Goal: Information Seeking & Learning: Learn about a topic

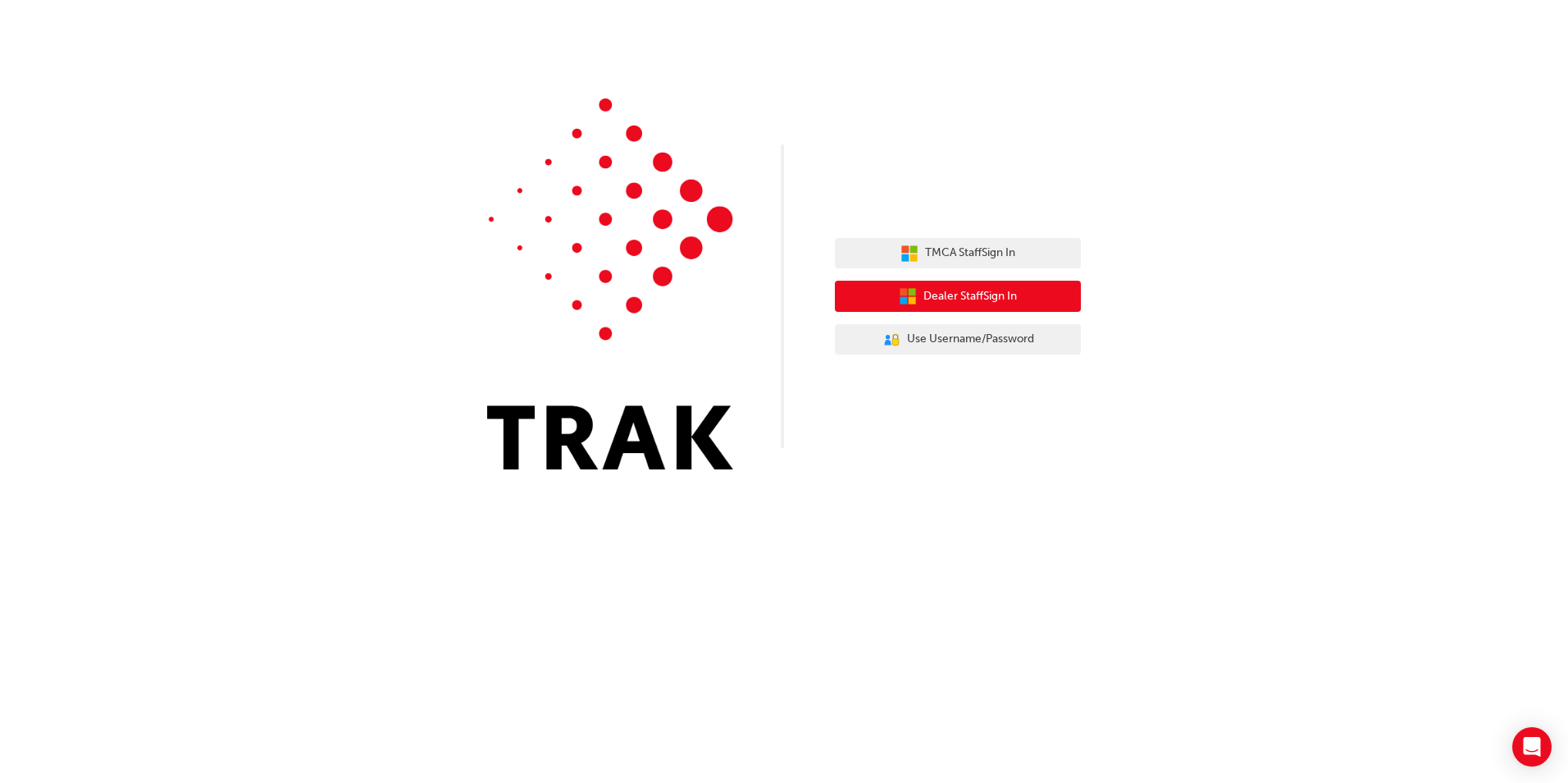
click at [953, 295] on span "Dealer Staff Sign In" at bounding box center [970, 296] width 94 height 19
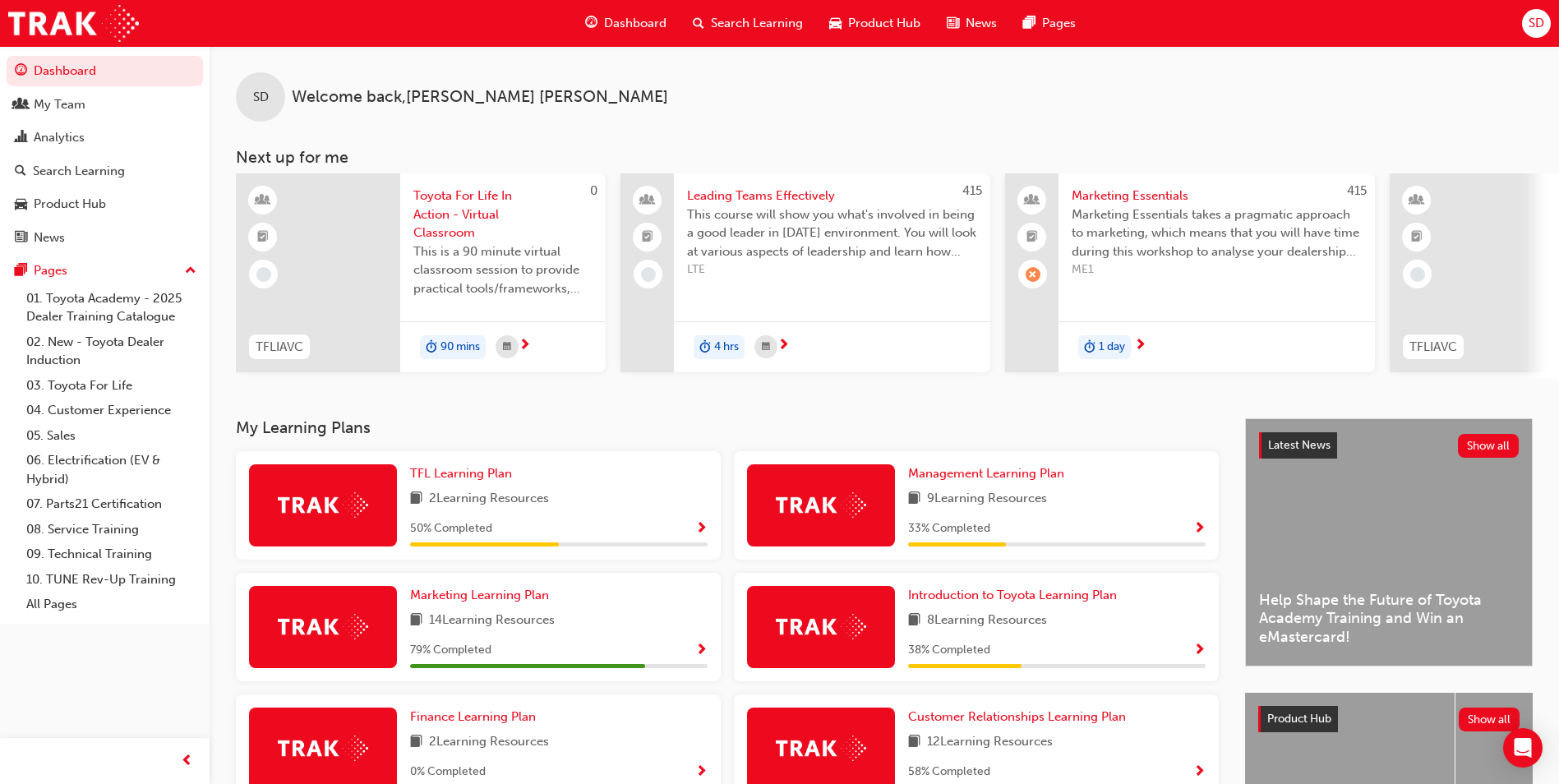
click at [873, 23] on span "Product Hub" at bounding box center [884, 23] width 72 height 19
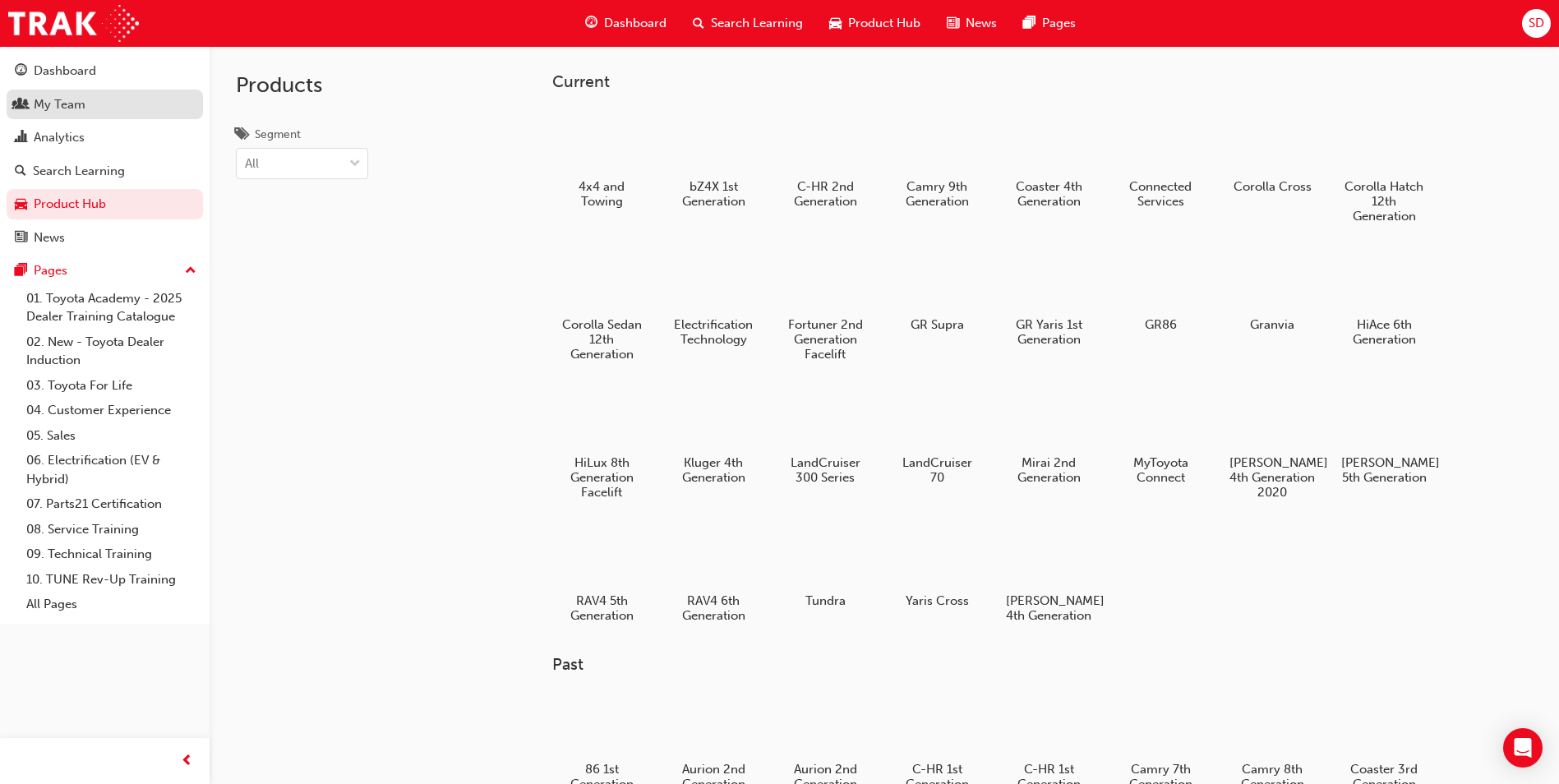
click at [64, 102] on div "My Team" at bounding box center [59, 105] width 51 height 19
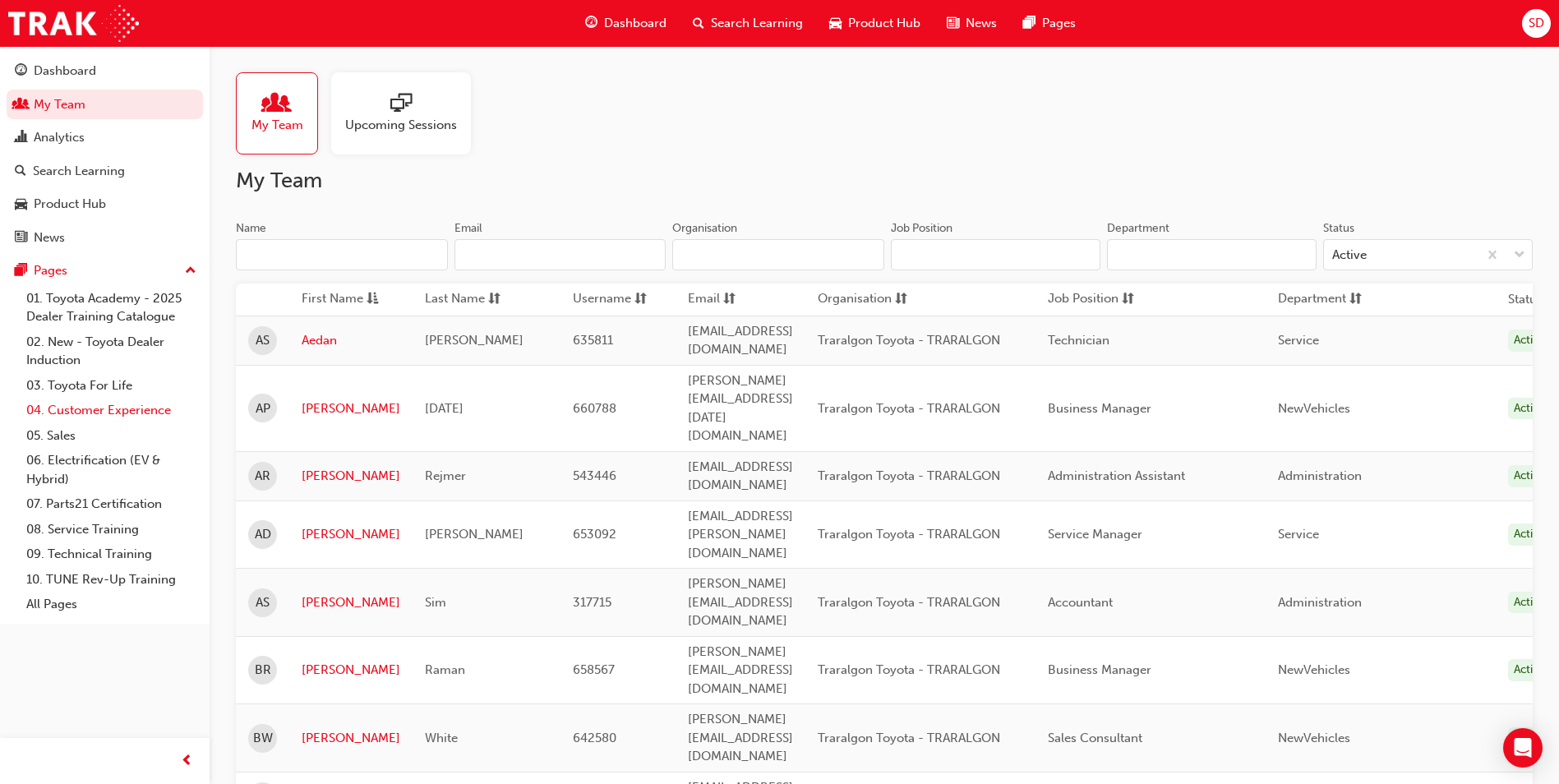
click at [105, 408] on link "04. Customer Experience" at bounding box center [111, 410] width 183 height 25
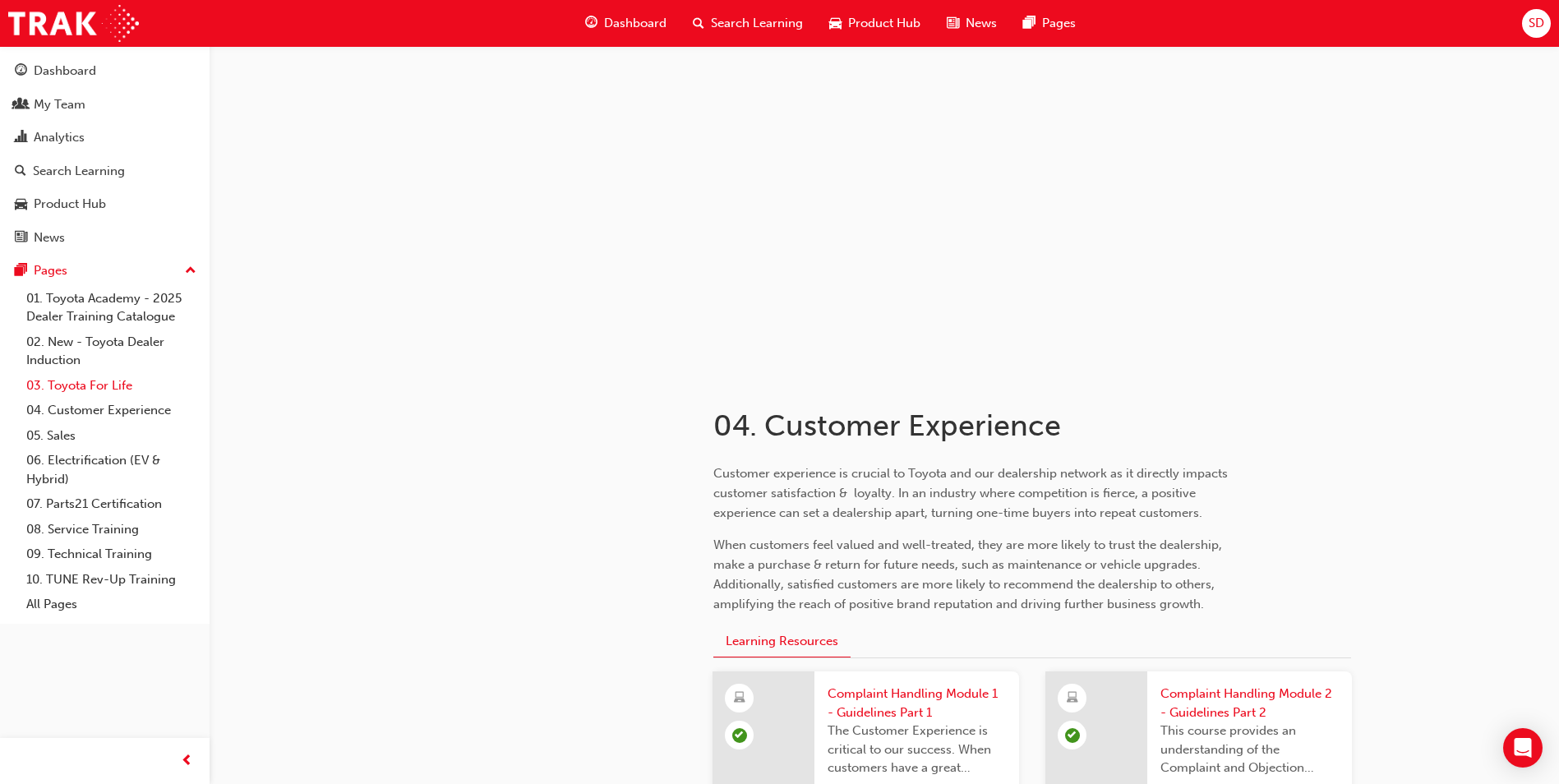
click at [97, 383] on link "03. Toyota For Life" at bounding box center [111, 386] width 183 height 25
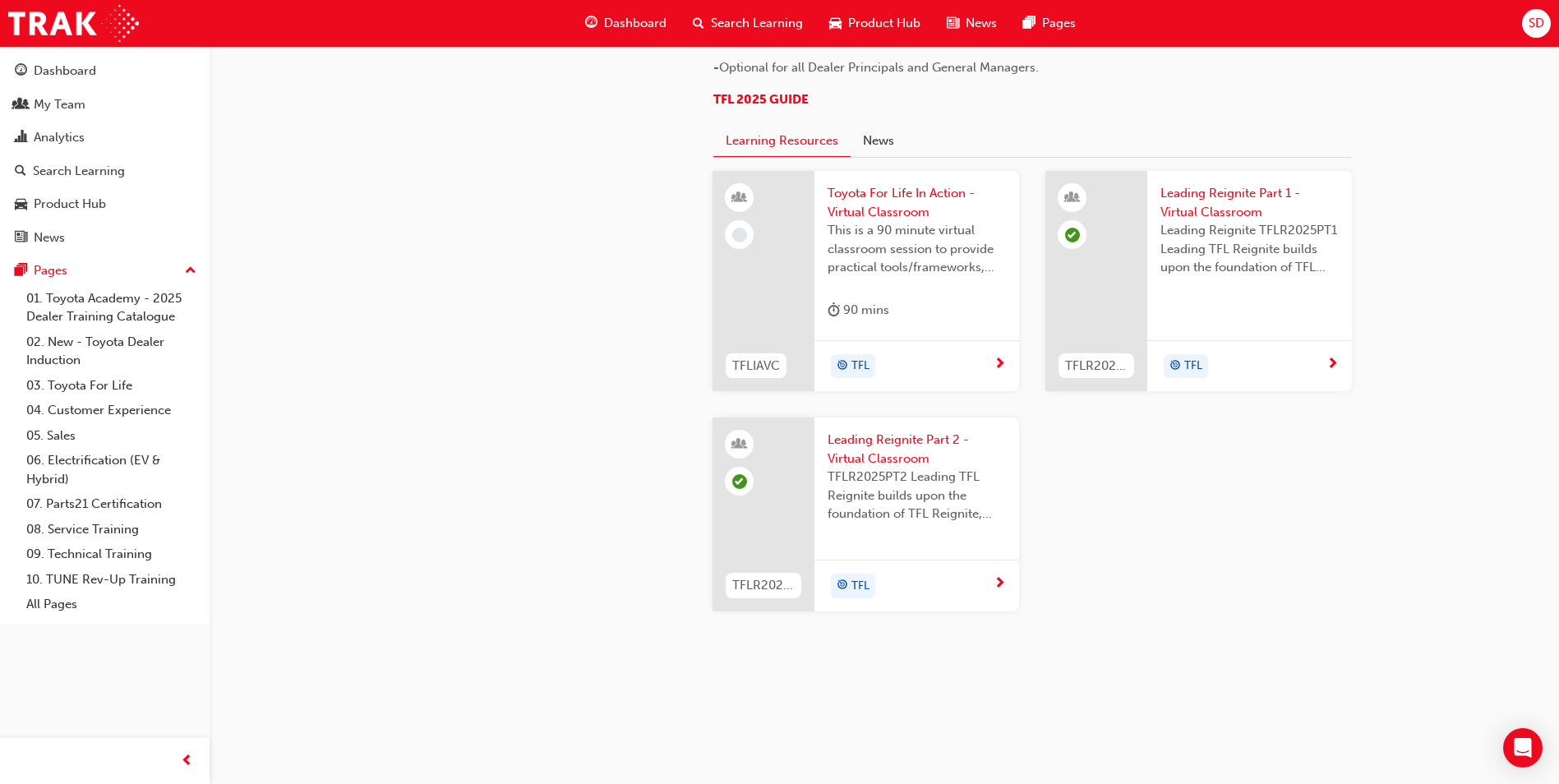
scroll to position [1712, 0]
